Goal: Browse casually: Explore the website without a specific task or goal

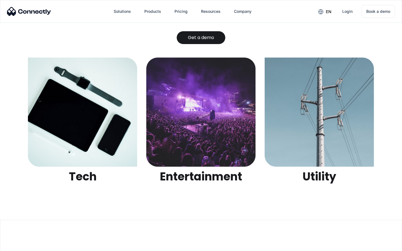
scroll to position [1763, 0]
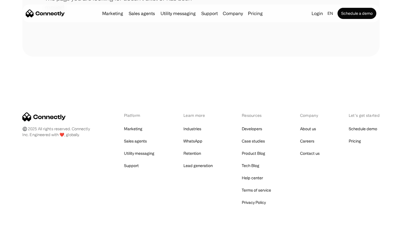
scroll to position [102, 0]
